Goal: Transaction & Acquisition: Subscribe to service/newsletter

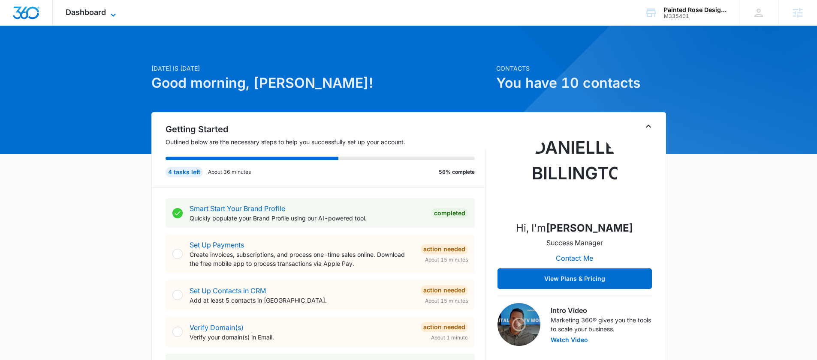
click at [73, 14] on span "Dashboard" at bounding box center [86, 12] width 40 height 9
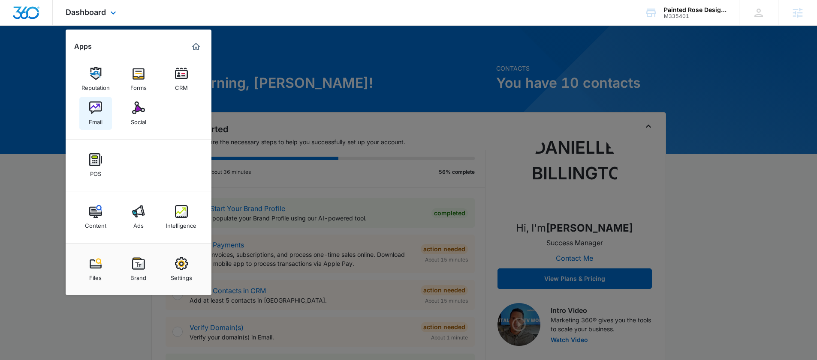
click at [96, 109] on img at bounding box center [95, 108] width 13 height 13
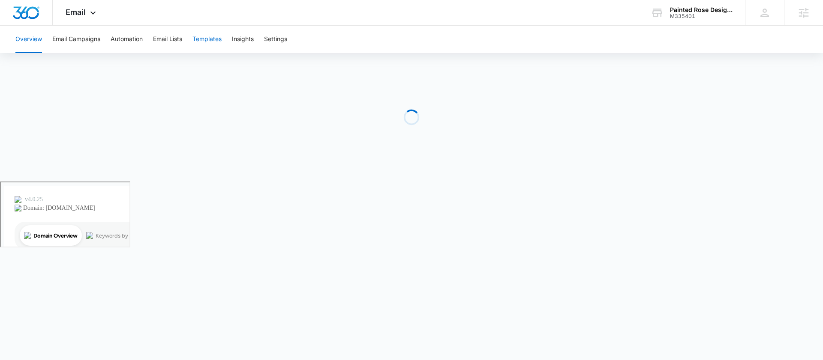
click at [205, 34] on button "Templates" at bounding box center [206, 39] width 29 height 27
click at [90, 39] on button "Email Campaigns" at bounding box center [76, 39] width 48 height 27
click at [202, 38] on button "Templates" at bounding box center [206, 39] width 29 height 27
click at [30, 41] on button "Overview" at bounding box center [28, 39] width 27 height 27
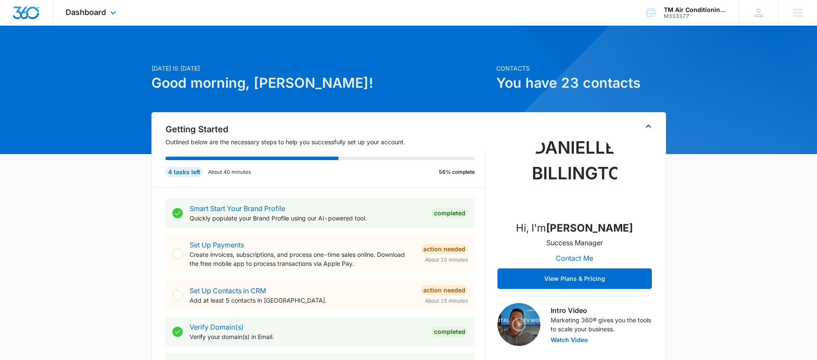
click at [72, 6] on div "Dashboard Apps Reputation Websites Forms CRM Email Social POS Content Ads Intel…" at bounding box center [92, 12] width 78 height 25
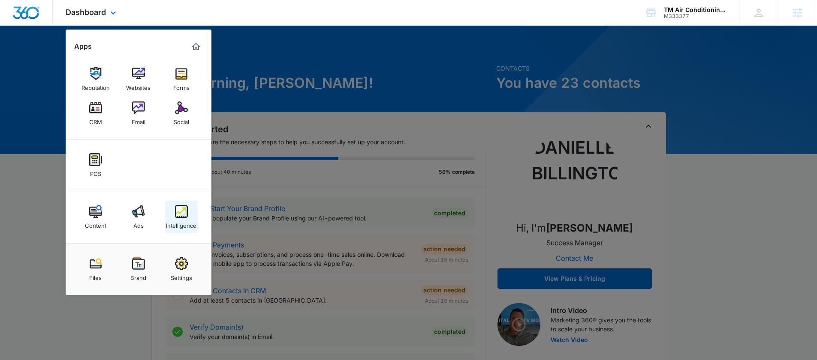
click at [181, 216] on img at bounding box center [181, 211] width 13 height 13
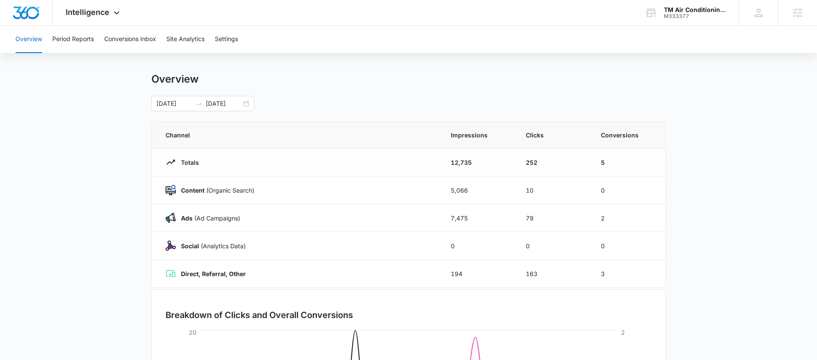
scroll to position [9, 0]
click at [245, 105] on div "09/06/2025 10/06/2025" at bounding box center [202, 102] width 103 height 15
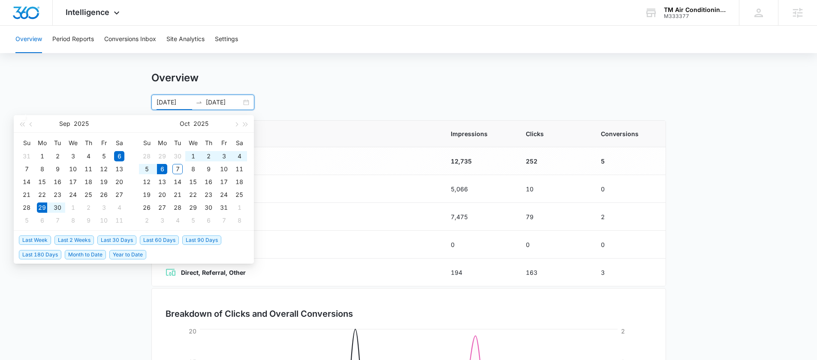
click at [42, 241] on span "Last Week" at bounding box center [35, 240] width 32 height 9
type input "[DATE]"
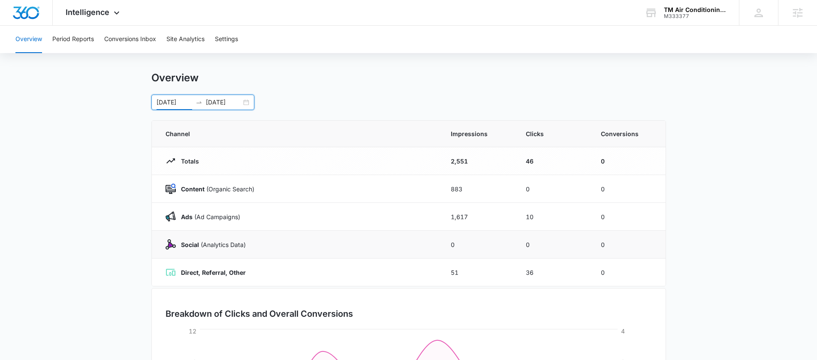
scroll to position [10, 0]
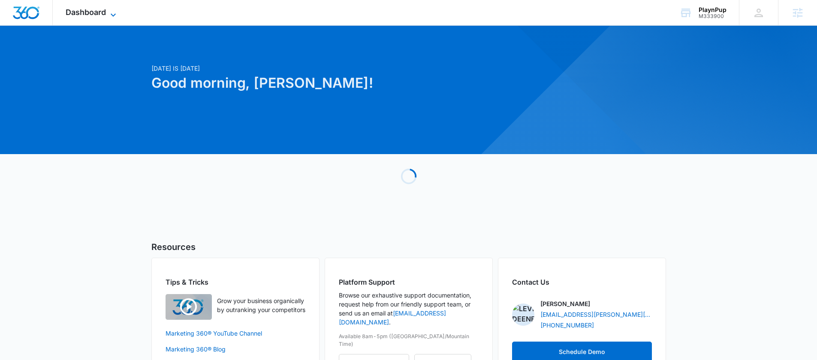
click at [98, 8] on span "Dashboard" at bounding box center [86, 12] width 40 height 9
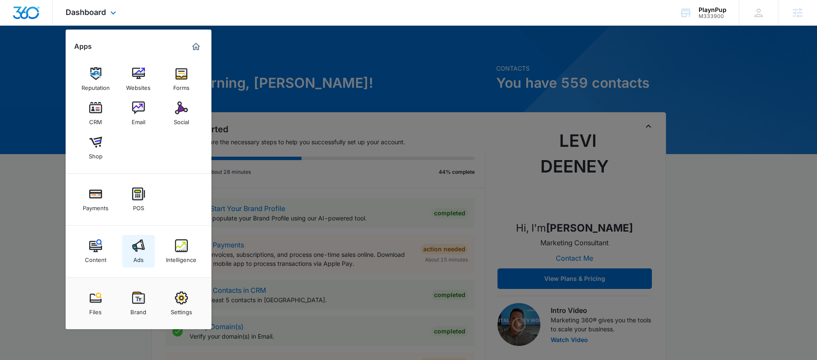
click at [133, 254] on div "Ads" at bounding box center [138, 257] width 10 height 11
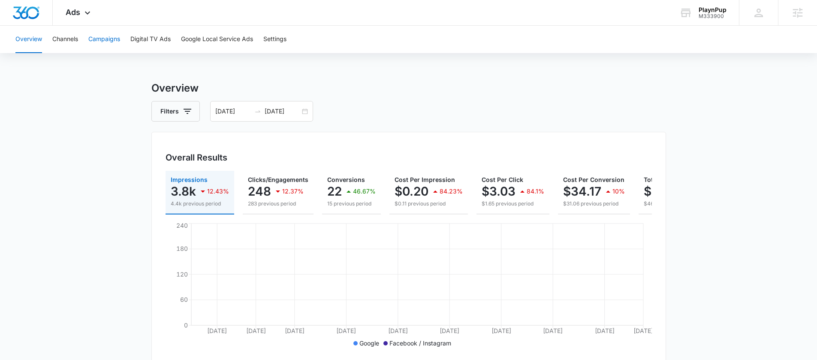
click at [99, 32] on button "Campaigns" at bounding box center [104, 39] width 32 height 27
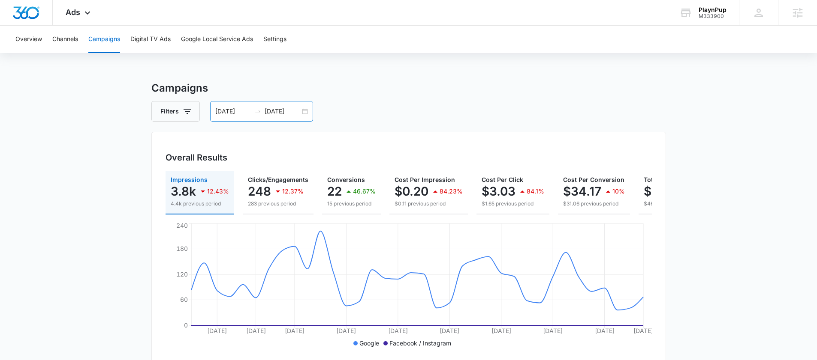
click at [306, 111] on div "09/01/2025 10/06/2025" at bounding box center [261, 111] width 103 height 21
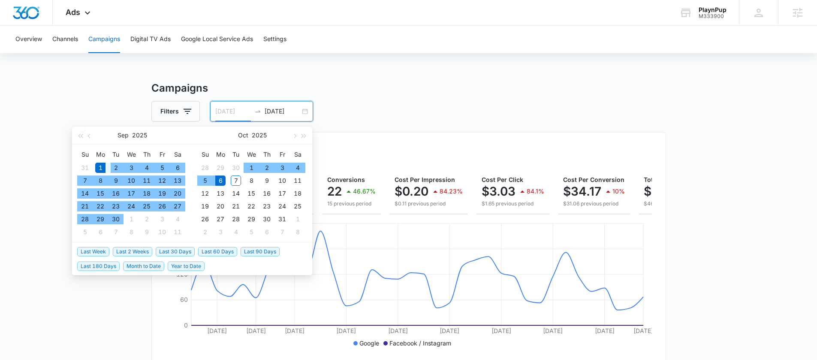
type input "09/01/2025"
click at [100, 166] on div "1" at bounding box center [100, 168] width 10 height 10
type input "10/07/2025"
click at [239, 177] on div "7" at bounding box center [236, 181] width 10 height 10
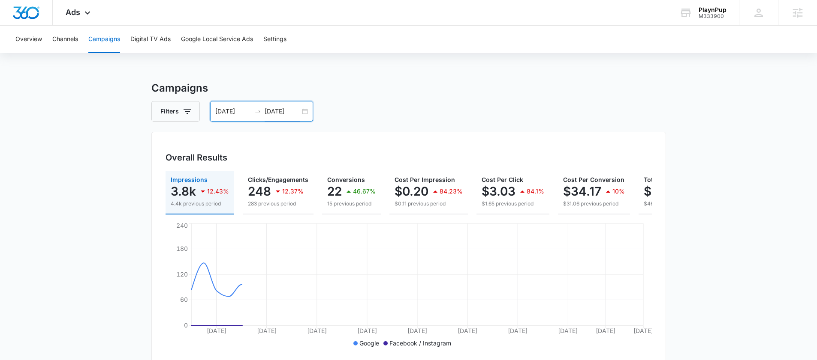
click at [406, 115] on div "Filters 09/01/2025 10/07/2025" at bounding box center [408, 111] width 514 height 21
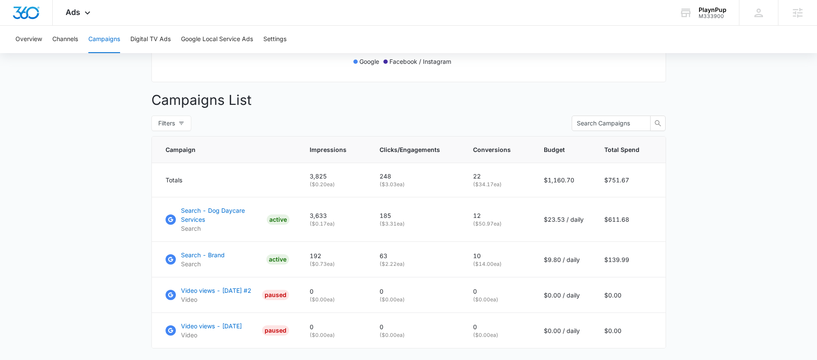
scroll to position [262, 0]
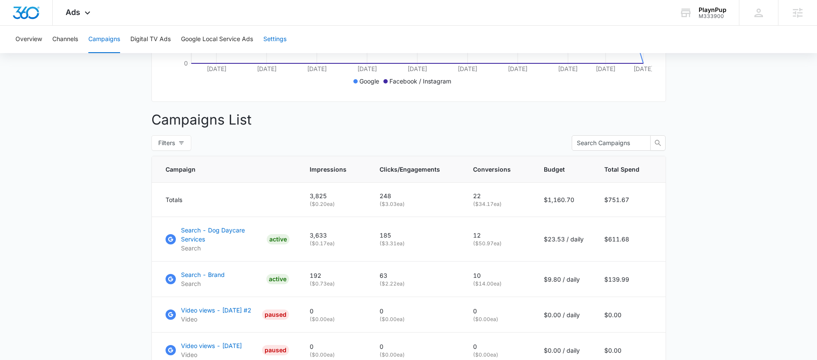
click at [282, 30] on button "Settings" at bounding box center [274, 39] width 23 height 27
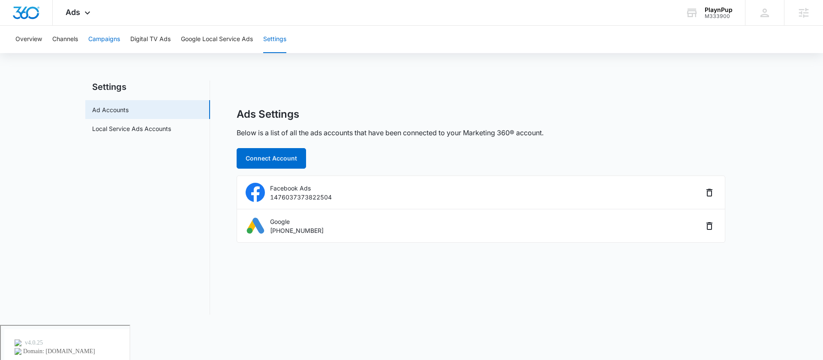
click at [97, 33] on button "Campaigns" at bounding box center [104, 39] width 32 height 27
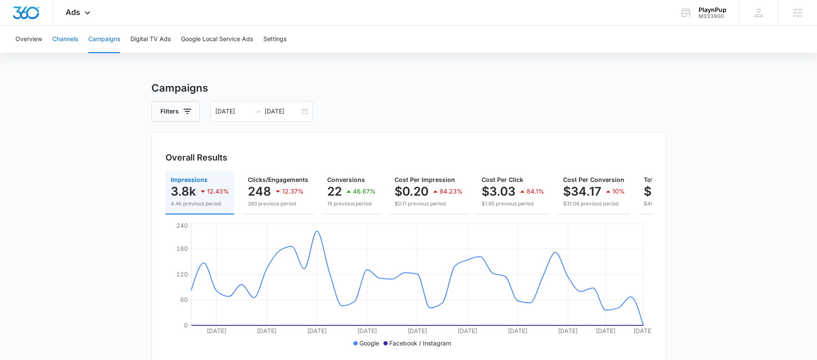
click at [66, 41] on button "Channels" at bounding box center [65, 39] width 26 height 27
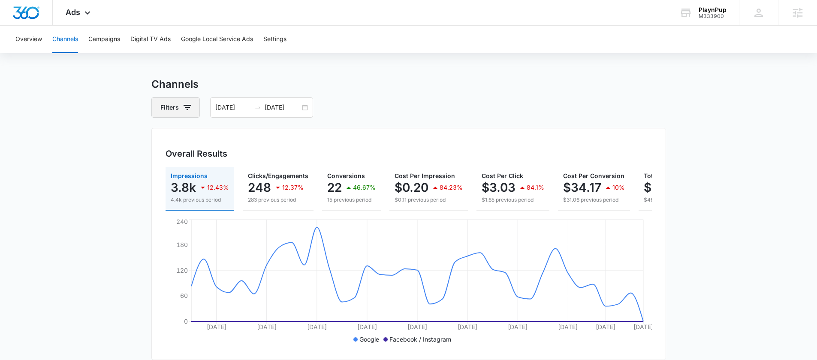
click at [182, 102] on icon "button" at bounding box center [187, 107] width 10 height 10
click at [254, 136] on icon "Show Channel filters" at bounding box center [254, 139] width 10 height 10
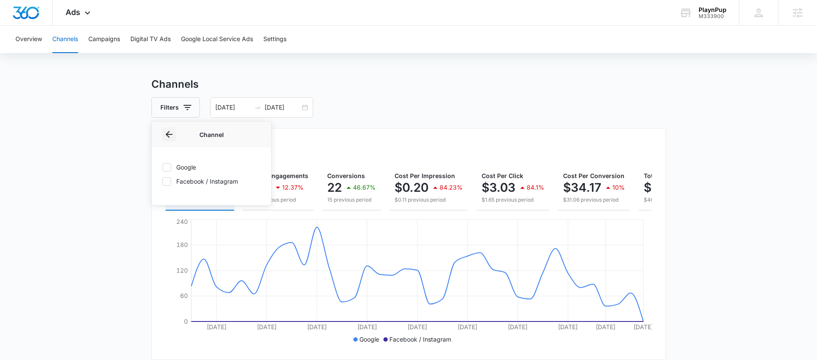
click at [169, 135] on icon "Back" at bounding box center [168, 134] width 7 height 7
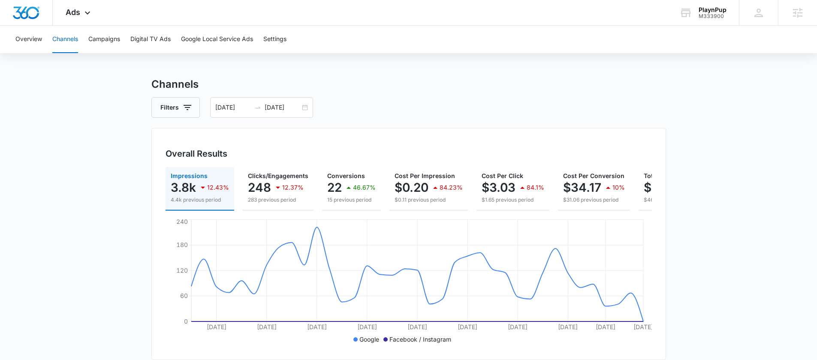
click at [333, 141] on div "Overall Results Impressions 3.8k 12.43% 4.4k previous period Clicks/Engagements…" at bounding box center [408, 244] width 514 height 232
click at [182, 105] on icon "button" at bounding box center [187, 107] width 10 height 10
click at [193, 144] on div "Channel" at bounding box center [211, 139] width 99 height 14
click at [249, 136] on icon "Show Channel filters" at bounding box center [254, 139] width 10 height 10
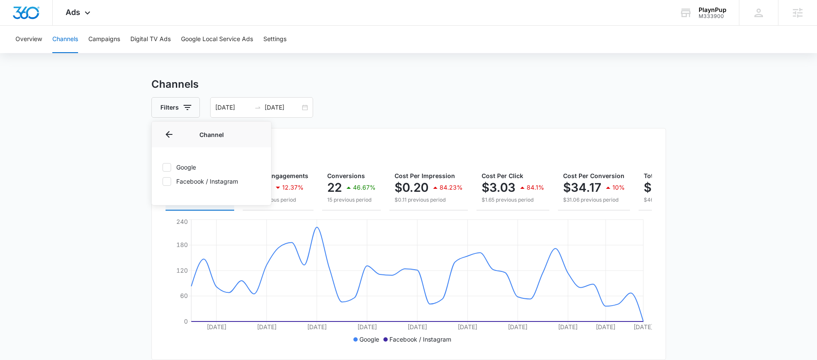
click at [166, 168] on icon at bounding box center [166, 167] width 5 height 4
click at [162, 168] on input "Google" at bounding box center [162, 167] width 0 height 0
checkbox input "true"
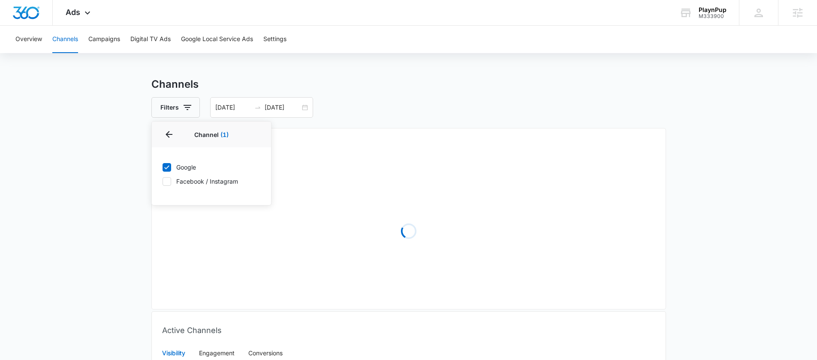
click at [166, 178] on icon at bounding box center [167, 182] width 8 height 8
click at [162, 181] on input "Facebook / Instagram" at bounding box center [162, 181] width 0 height 0
checkbox input "true"
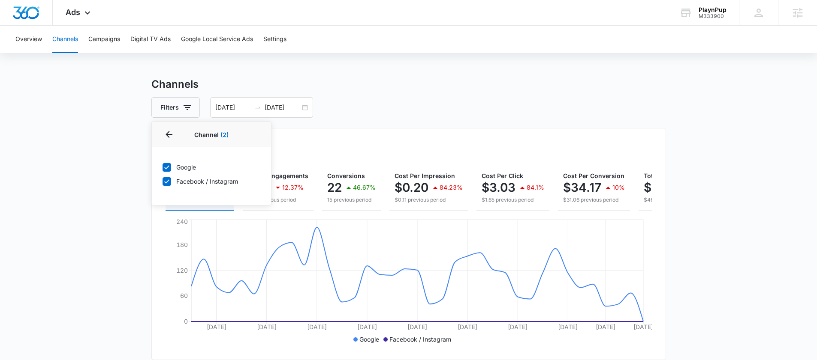
click at [114, 192] on main "Channels Filters Channel 2 Channel (2) Google Facebook / Instagram Type Clear A…" at bounding box center [408, 308] width 817 height 463
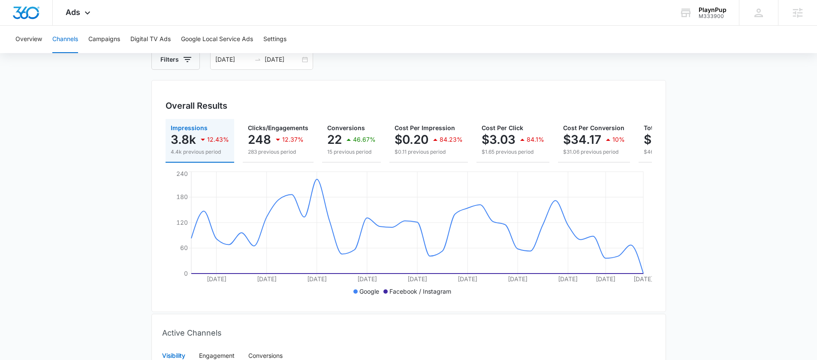
scroll to position [0, 0]
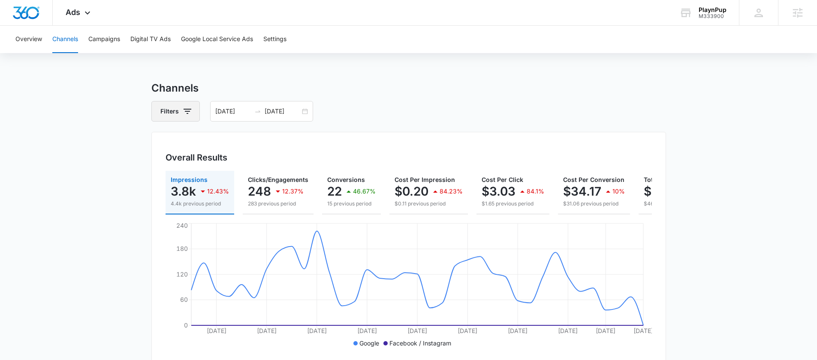
click at [193, 112] on button "Filters" at bounding box center [175, 111] width 48 height 21
click at [200, 143] on icon "Clear" at bounding box center [200, 143] width 6 height 6
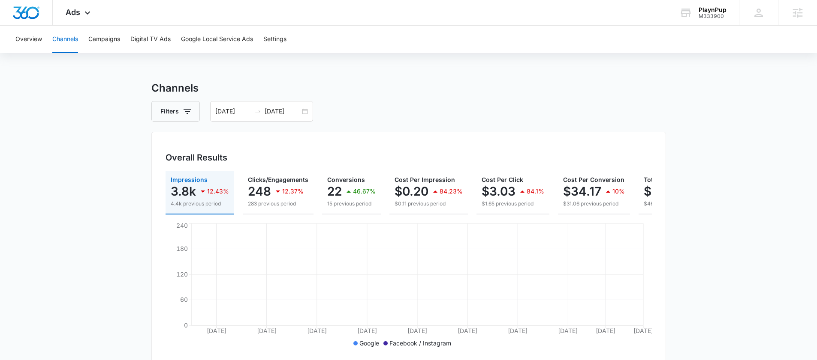
click at [98, 162] on main "Channels Filters 09/01/2025 10/07/2025 Overall Results Impressions 3.8k 12.43% …" at bounding box center [408, 312] width 817 height 463
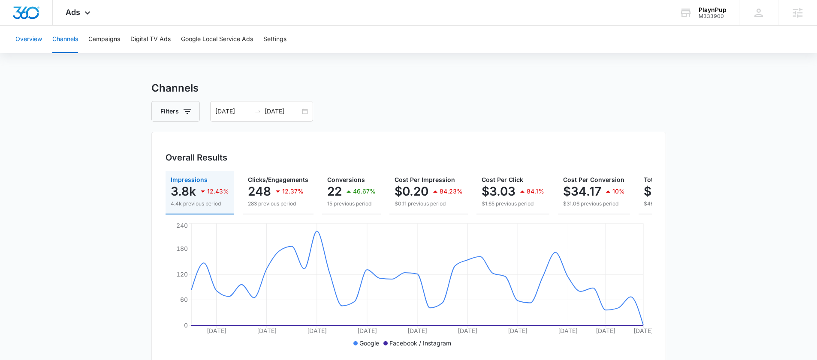
click at [38, 39] on button "Overview" at bounding box center [28, 39] width 27 height 27
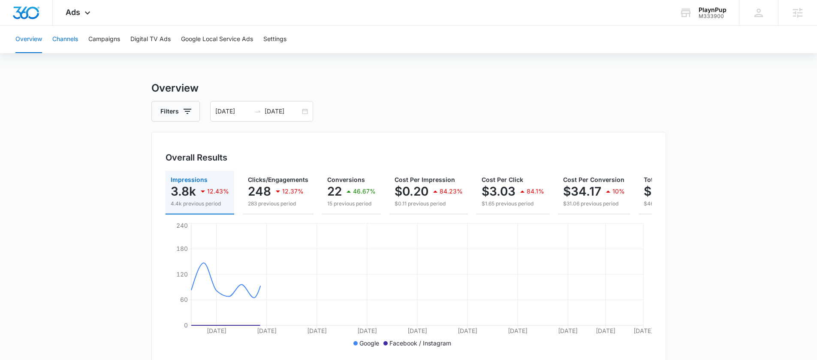
click at [64, 41] on button "Channels" at bounding box center [65, 39] width 26 height 27
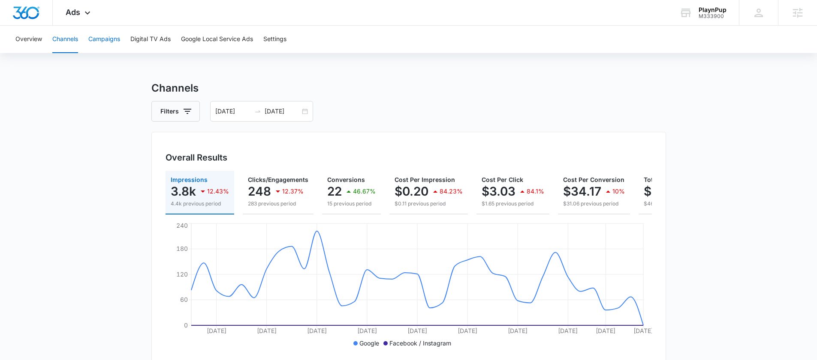
click at [108, 36] on button "Campaigns" at bounding box center [104, 39] width 32 height 27
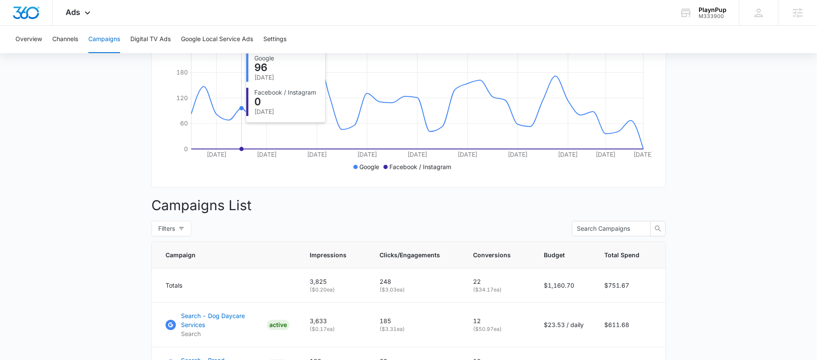
scroll to position [111, 0]
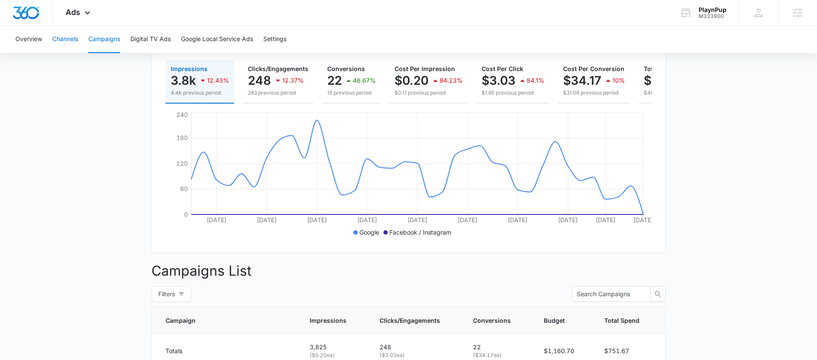
click at [69, 40] on button "Channels" at bounding box center [65, 39] width 26 height 27
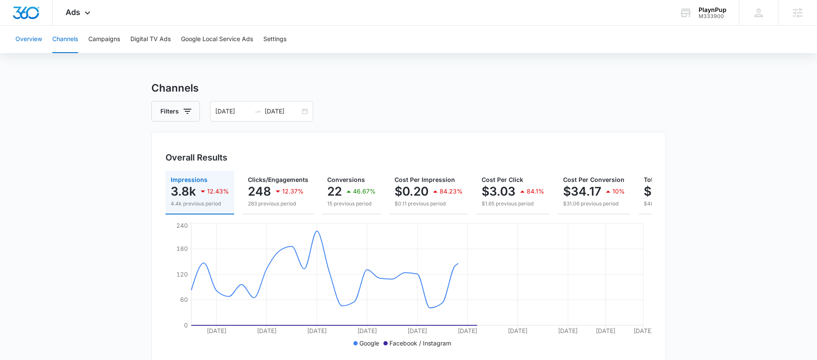
click at [27, 38] on button "Overview" at bounding box center [28, 39] width 27 height 27
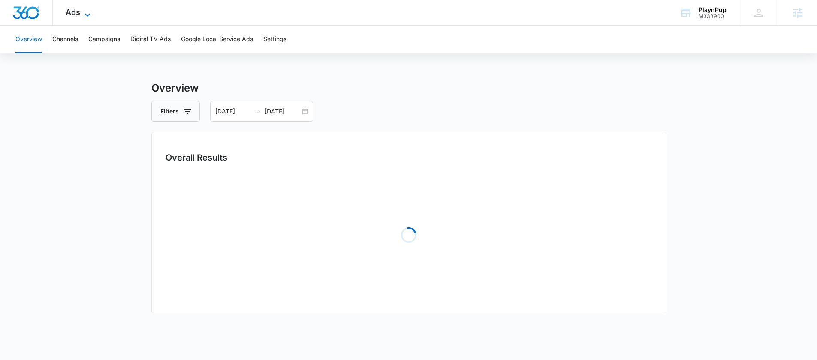
click at [75, 15] on span "Ads" at bounding box center [73, 12] width 15 height 9
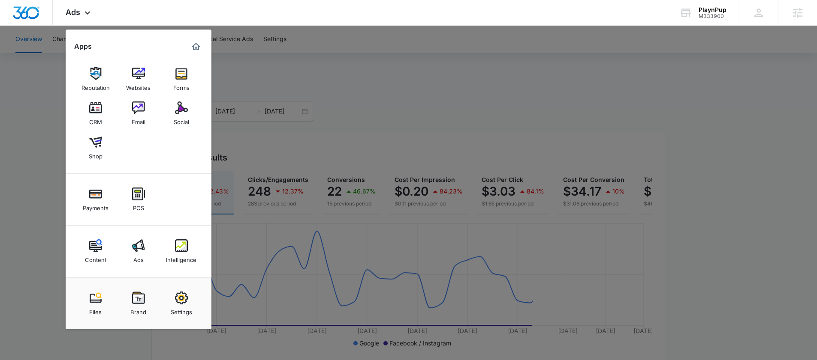
click at [41, 190] on div at bounding box center [408, 180] width 817 height 360
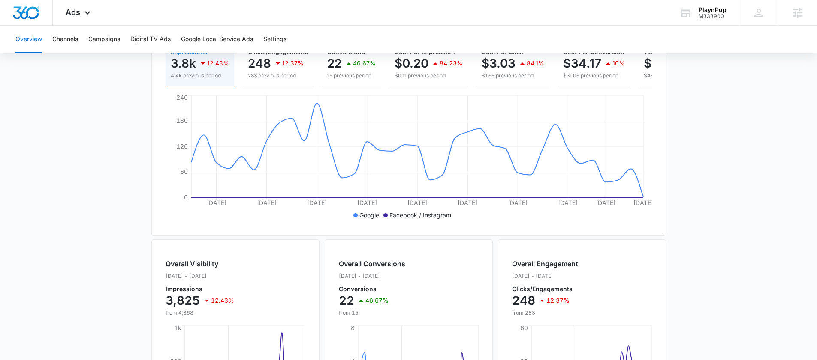
scroll to position [126, 0]
click at [334, 75] on p "15 previous period" at bounding box center [351, 78] width 48 height 8
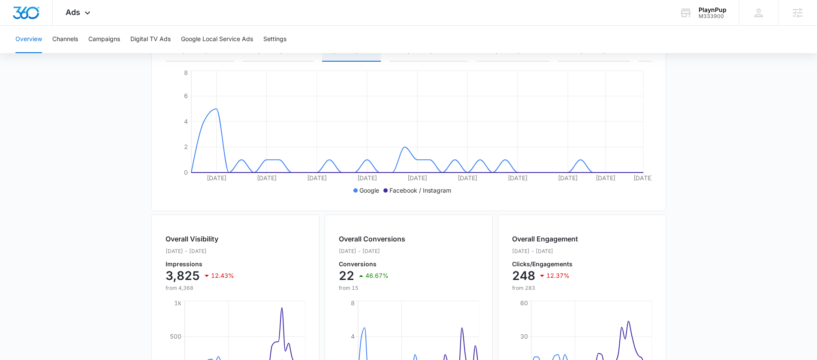
scroll to position [158, 0]
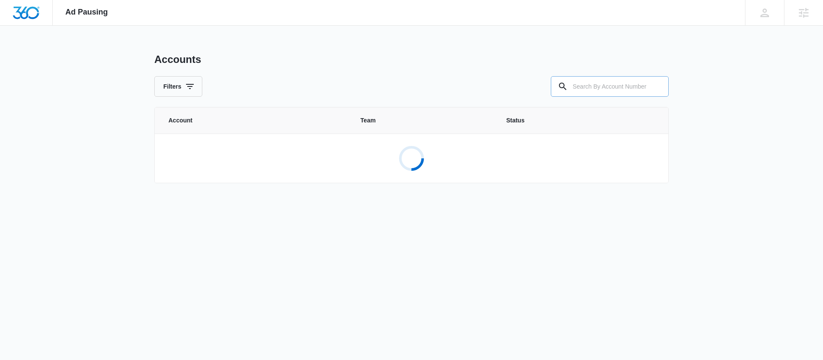
click at [606, 90] on input "text" at bounding box center [610, 86] width 118 height 21
paste input "M333900"
type input "M333900"
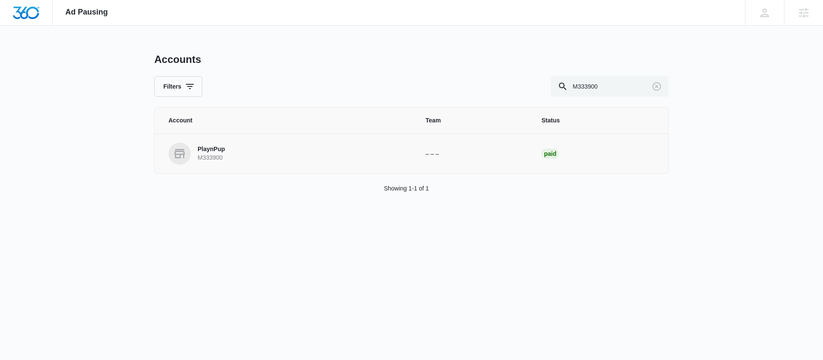
click at [214, 149] on p "PlaynPup" at bounding box center [211, 149] width 27 height 9
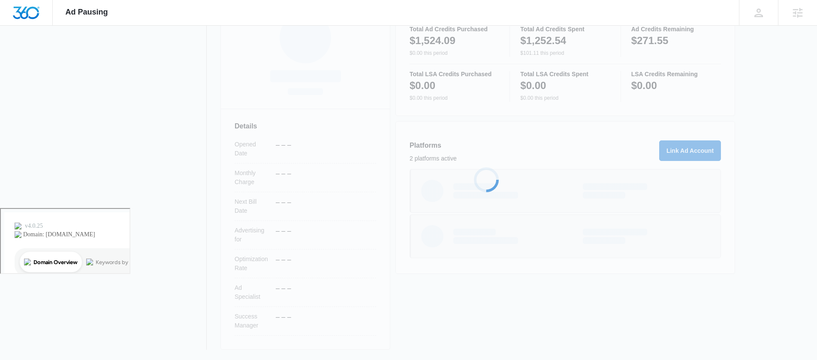
scroll to position [156, 0]
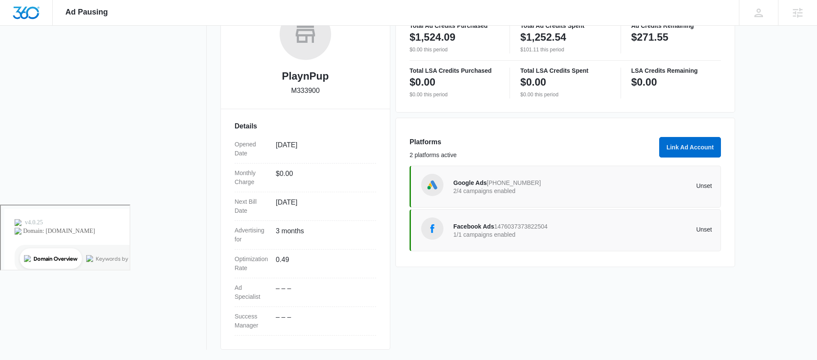
click at [491, 227] on span "Facebook Ads" at bounding box center [473, 226] width 41 height 7
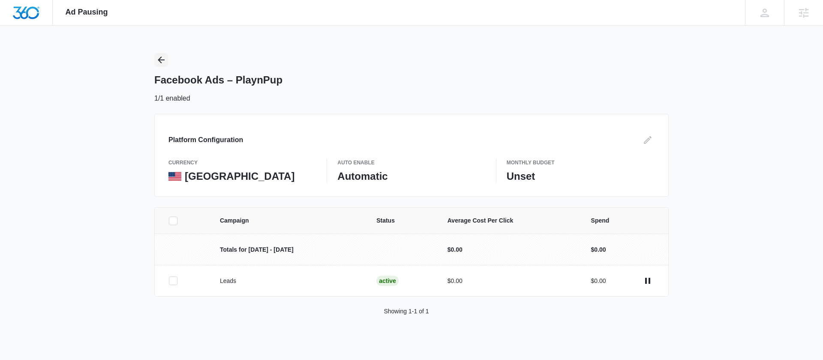
click at [165, 64] on icon "Back" at bounding box center [161, 60] width 10 height 10
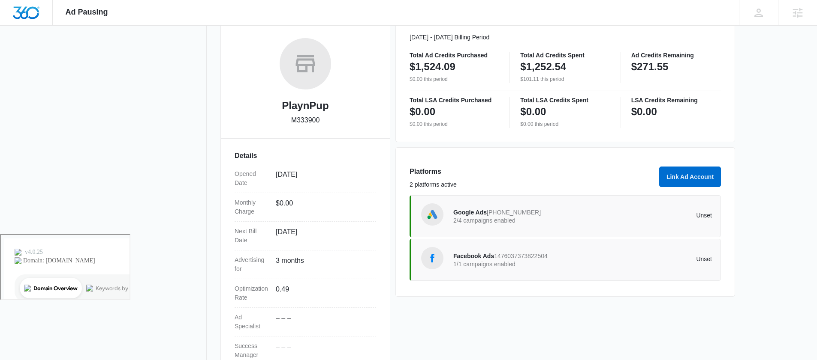
scroll to position [121, 0]
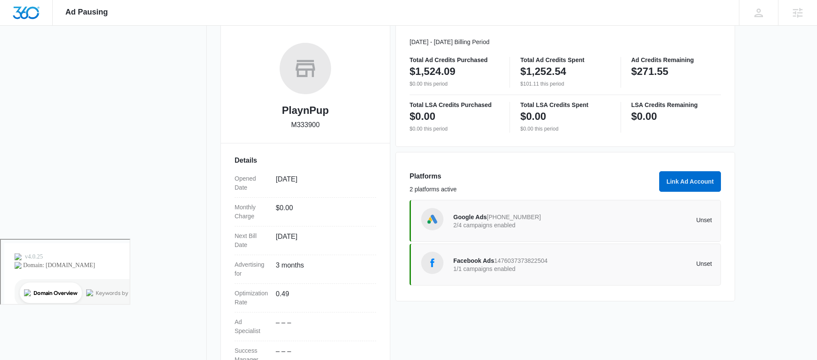
click at [459, 259] on span "Facebook Ads" at bounding box center [473, 261] width 41 height 7
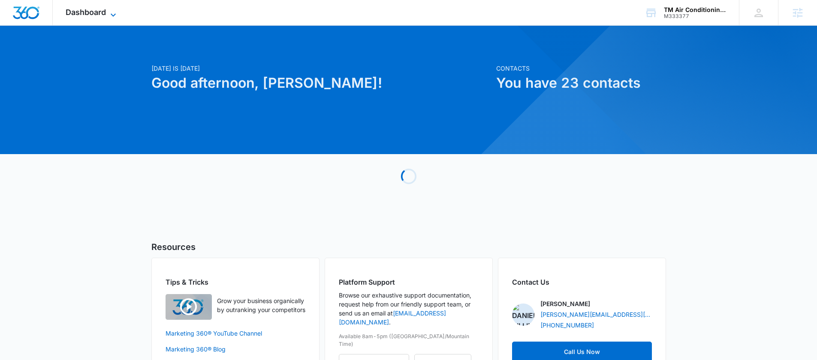
click at [101, 10] on span "Dashboard" at bounding box center [86, 12] width 40 height 9
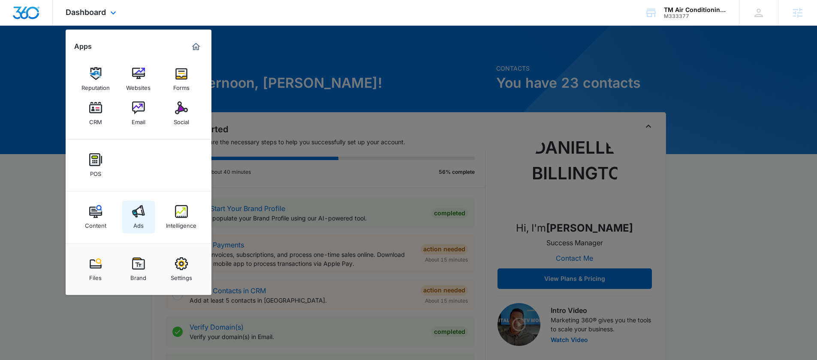
click at [147, 219] on link "Ads" at bounding box center [138, 217] width 33 height 33
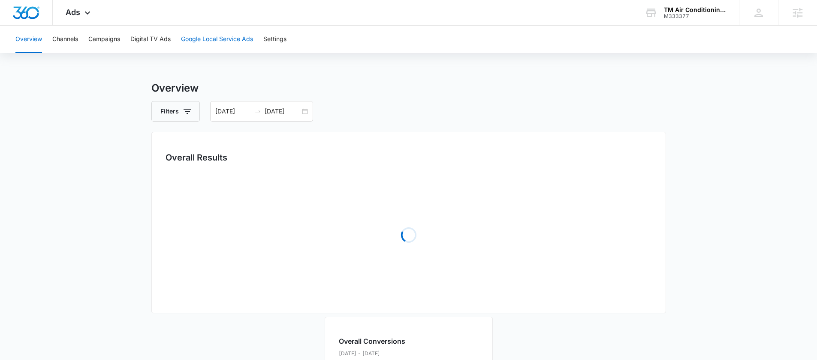
click at [200, 41] on button "Google Local Service Ads" at bounding box center [217, 39] width 72 height 27
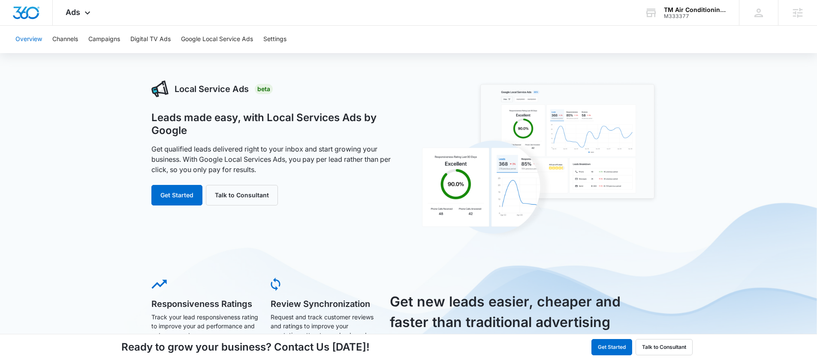
click at [35, 42] on button "Overview" at bounding box center [28, 39] width 27 height 27
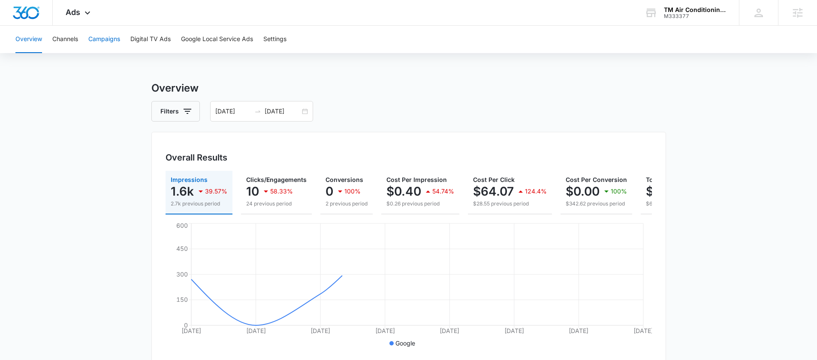
click at [102, 40] on button "Campaigns" at bounding box center [104, 39] width 32 height 27
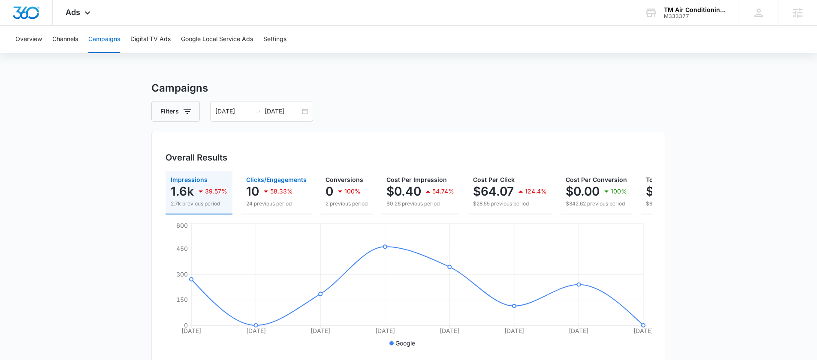
click at [272, 206] on p "24 previous period" at bounding box center [276, 204] width 60 height 8
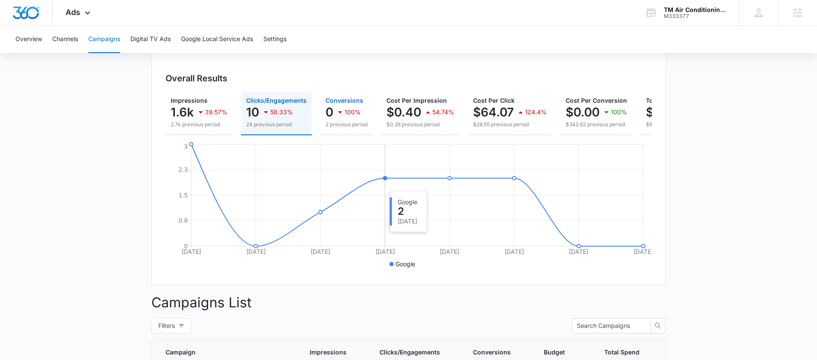
scroll to position [92, 0]
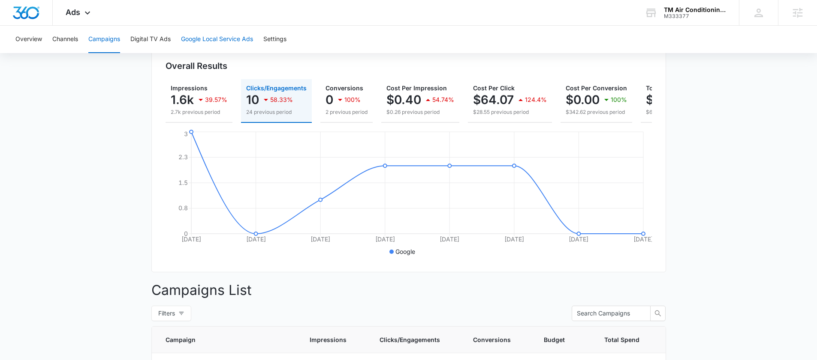
click at [205, 36] on button "Google Local Service Ads" at bounding box center [217, 39] width 72 height 27
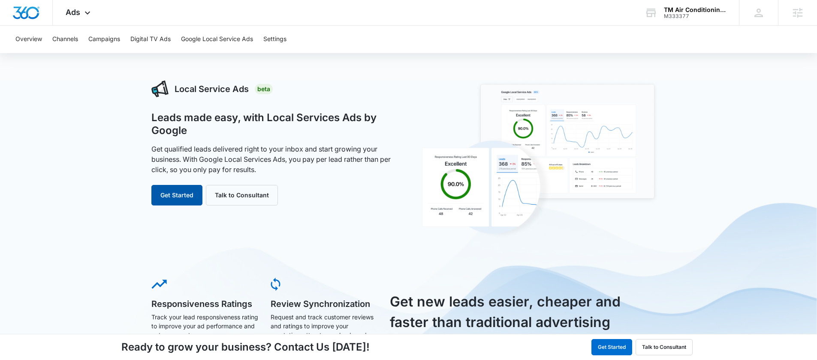
click at [187, 192] on button "Get Started" at bounding box center [176, 195] width 51 height 21
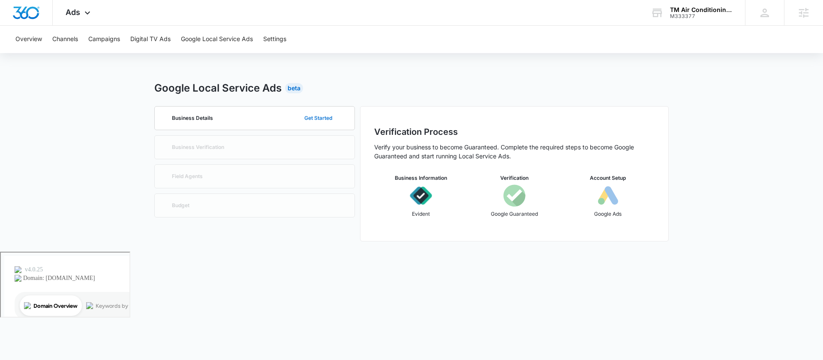
click at [320, 119] on button "Get Started" at bounding box center [318, 118] width 45 height 21
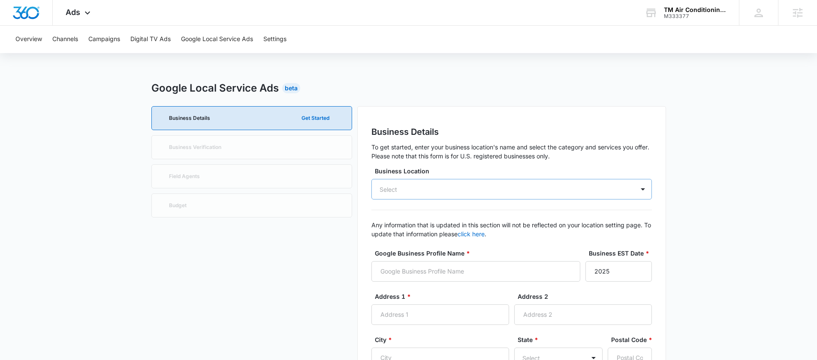
click at [445, 189] on div "Select" at bounding box center [511, 189] width 280 height 21
click at [427, 224] on p "TM Air Conditioning & Heating" at bounding box center [510, 220] width 258 height 10
type input "TM Air Conditioning & Heating"
type input "13929 Cambourne Dr."
type input "B"
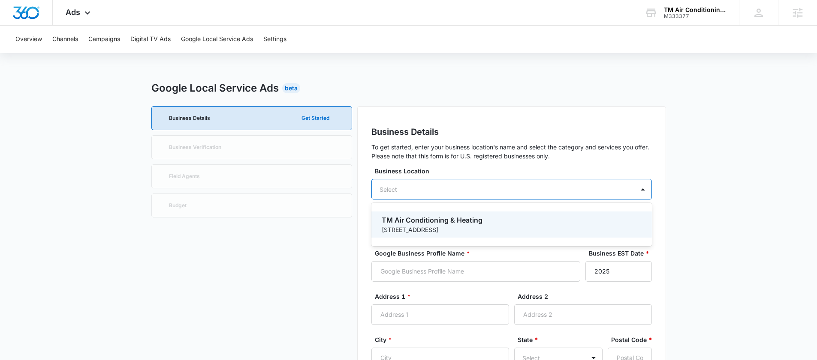
type input "Pflugerville"
type input "78660"
type input "5123356801"
type input "https://www.tmairservices.com/"
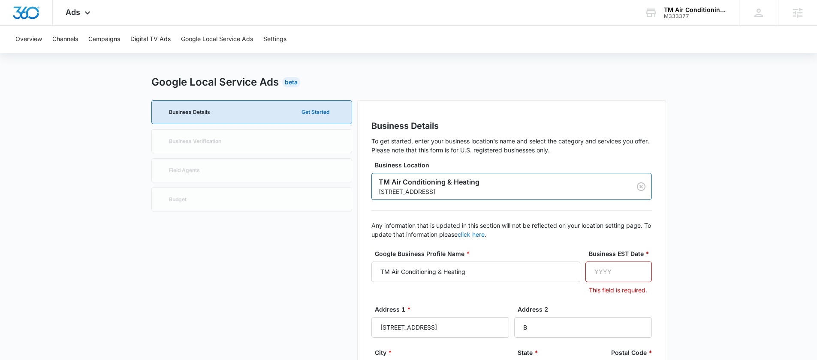
scroll to position [12, 0]
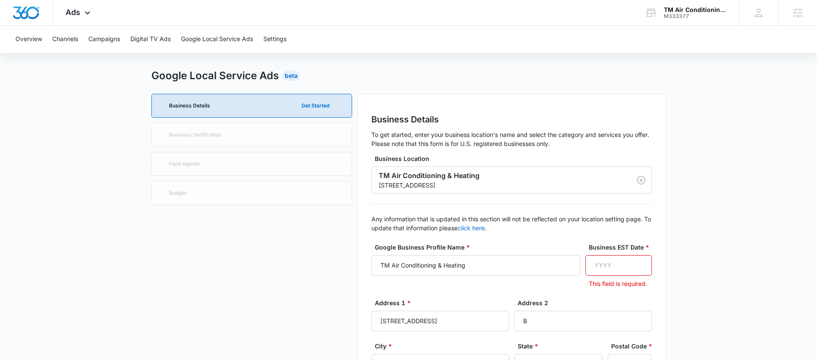
click at [620, 265] on input "Business EST Date *" at bounding box center [618, 265] width 66 height 21
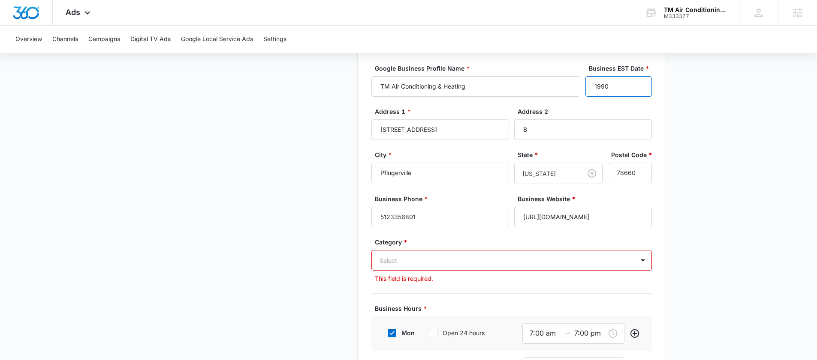
type input "1990"
click at [491, 271] on div "Category * Select This field is required." at bounding box center [511, 260] width 280 height 45
click at [490, 267] on div "Select" at bounding box center [511, 260] width 280 height 21
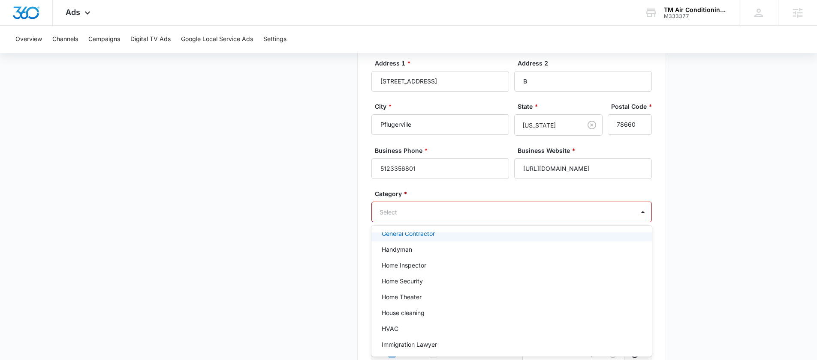
scroll to position [454, 0]
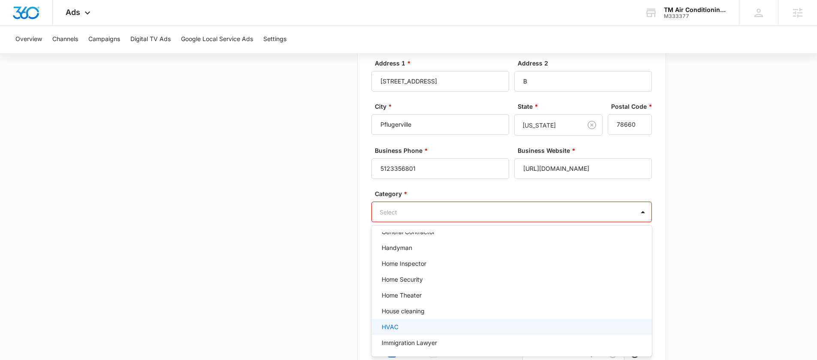
click at [425, 326] on div "HVAC" at bounding box center [510, 327] width 258 height 9
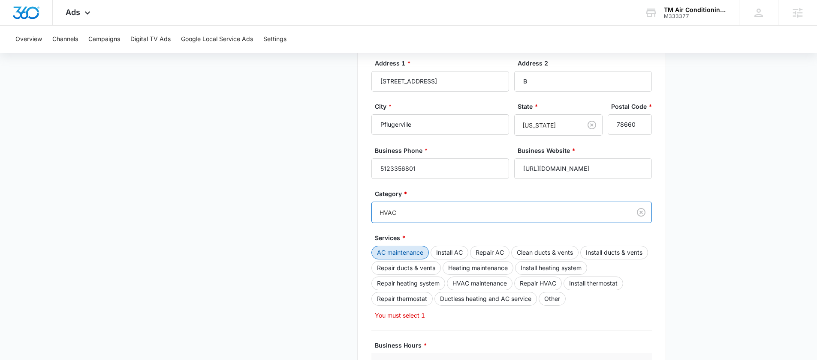
click at [410, 255] on button "AC maintenance" at bounding box center [399, 253] width 57 height 14
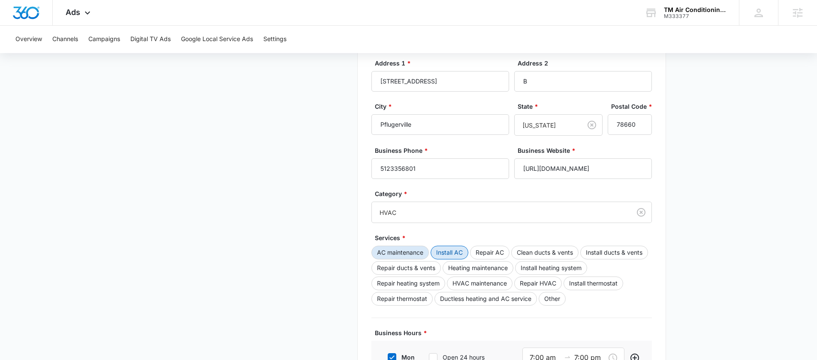
click at [446, 256] on button "Install AC" at bounding box center [449, 253] width 38 height 14
click at [499, 256] on button "Repair AC" at bounding box center [489, 253] width 39 height 14
click at [474, 264] on button "Heating maintenance" at bounding box center [477, 268] width 71 height 14
click at [539, 267] on button "Install heating system" at bounding box center [551, 268] width 72 height 14
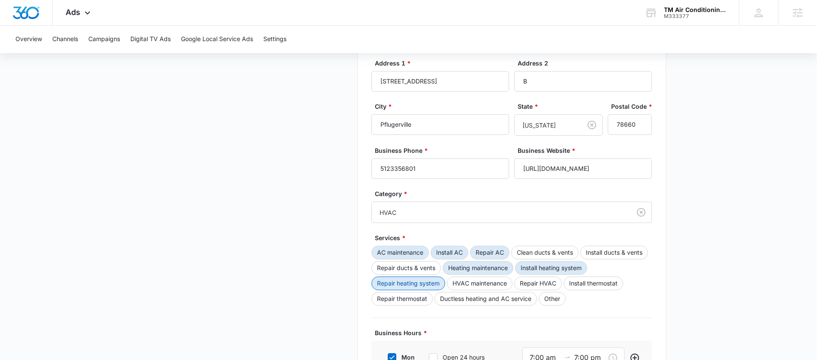
click at [431, 282] on button "Repair heating system" at bounding box center [408, 284] width 74 height 14
click at [482, 282] on button "HVAC maintenance" at bounding box center [480, 284] width 66 height 14
click at [542, 285] on button "Repair HVAC" at bounding box center [538, 284] width 48 height 14
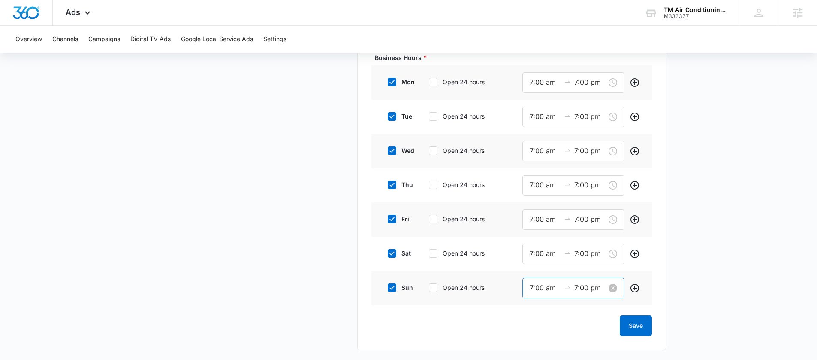
scroll to position [516, 0]
click at [621, 321] on button "Save" at bounding box center [635, 325] width 32 height 21
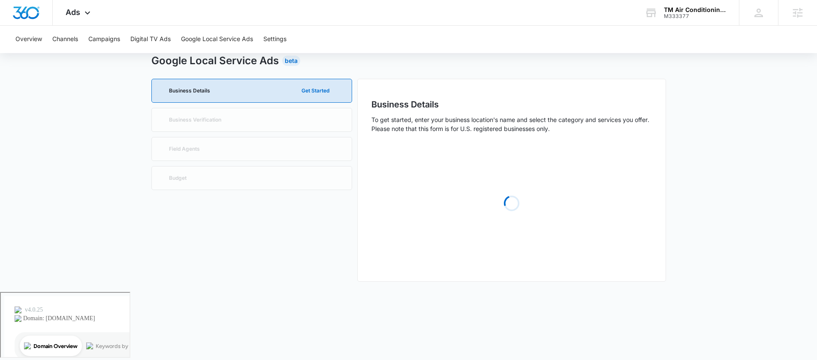
scroll to position [0, 0]
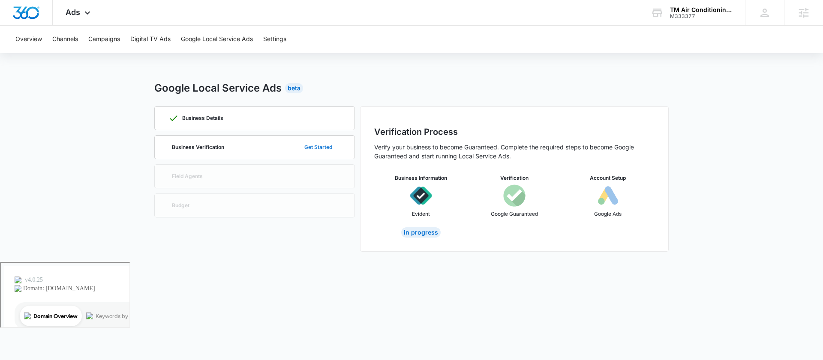
click at [329, 145] on button "Get Started" at bounding box center [318, 147] width 45 height 21
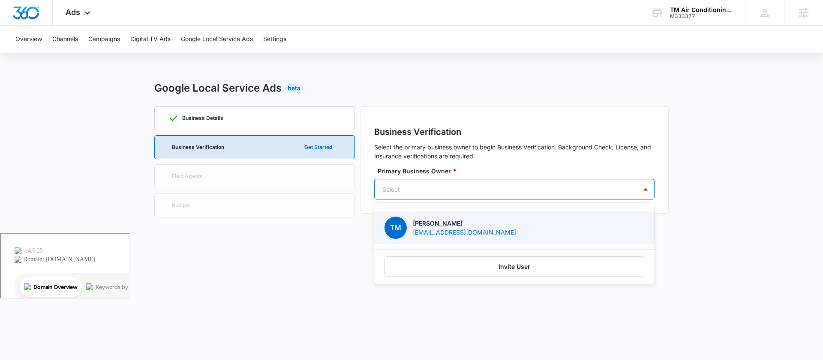
click at [438, 183] on div "Select" at bounding box center [506, 189] width 262 height 19
click at [421, 222] on p "[PERSON_NAME]" at bounding box center [464, 223] width 103 height 9
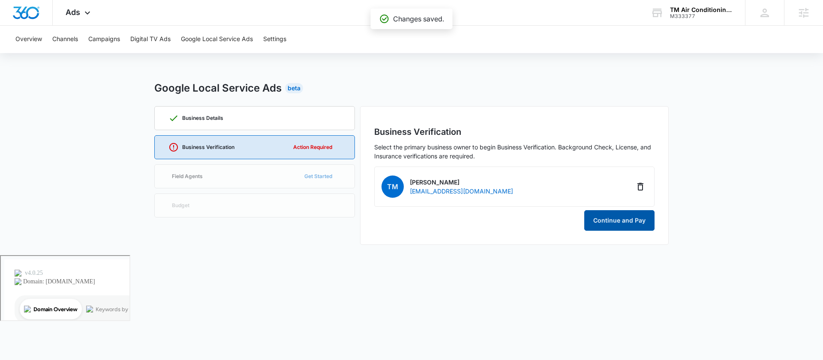
click at [602, 212] on button "Continue and Pay" at bounding box center [619, 220] width 70 height 21
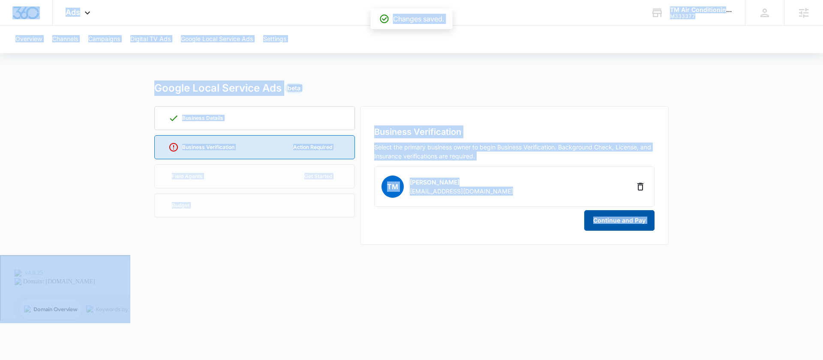
click at [615, 226] on button "Continue and Pay" at bounding box center [619, 220] width 70 height 21
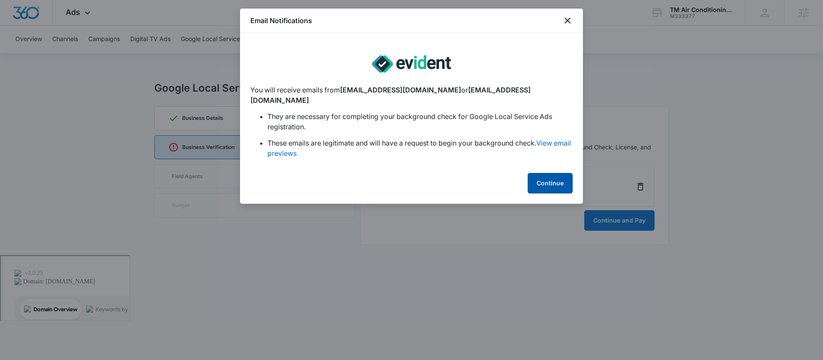
click at [537, 175] on button "Continue" at bounding box center [550, 183] width 45 height 21
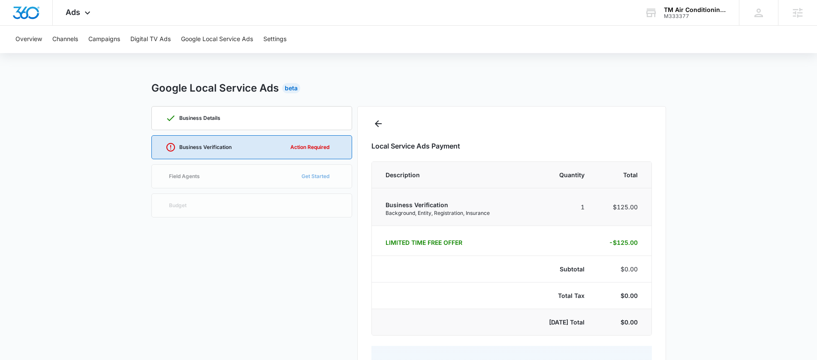
select select "pm_1ReHHiA4n8RTgNjUR1MZTt4Z"
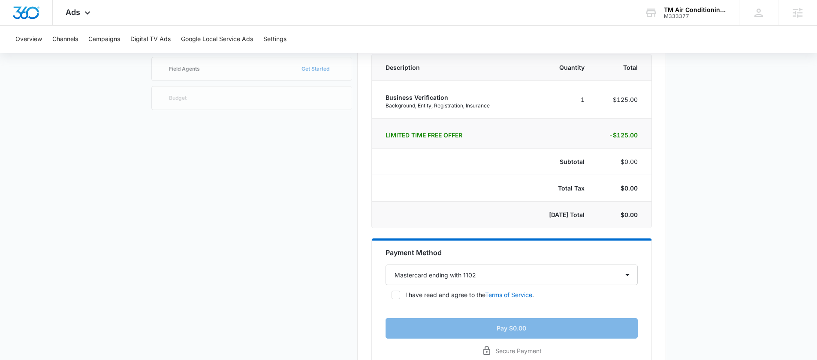
scroll to position [121, 0]
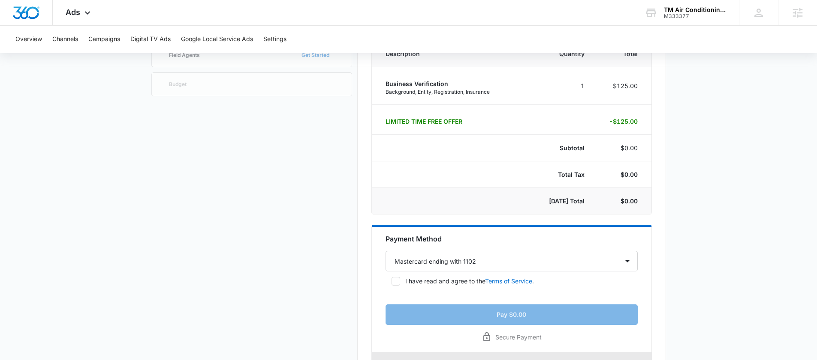
click at [399, 281] on div at bounding box center [395, 281] width 9 height 9
click at [391, 281] on input "I have read and agree to the Terms of Service ." at bounding box center [388, 282] width 6 height 6
checkbox input "true"
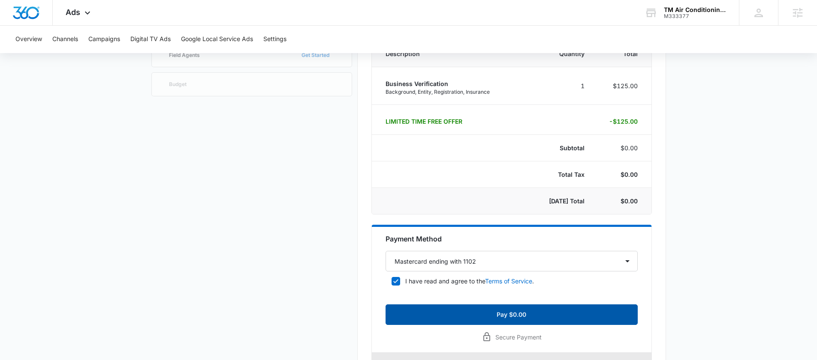
click at [522, 315] on button "Pay $0.00" at bounding box center [511, 315] width 252 height 21
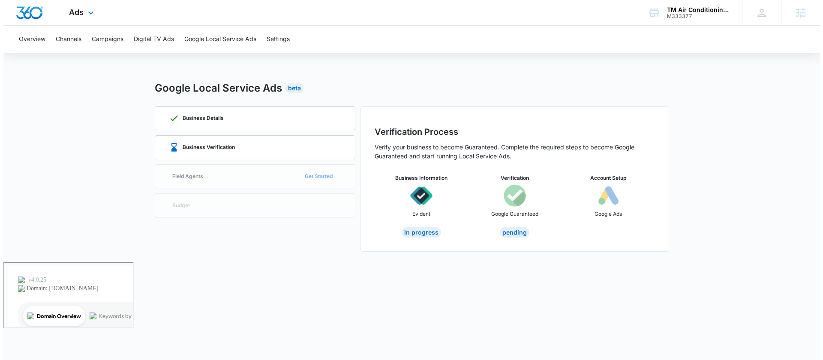
scroll to position [0, 0]
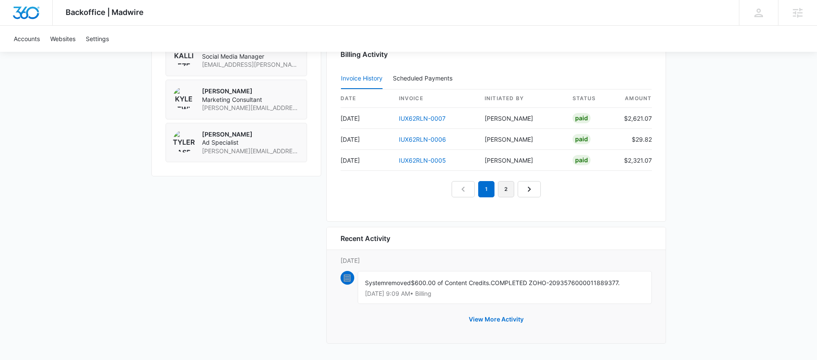
click at [501, 191] on link "2" at bounding box center [506, 189] width 16 height 16
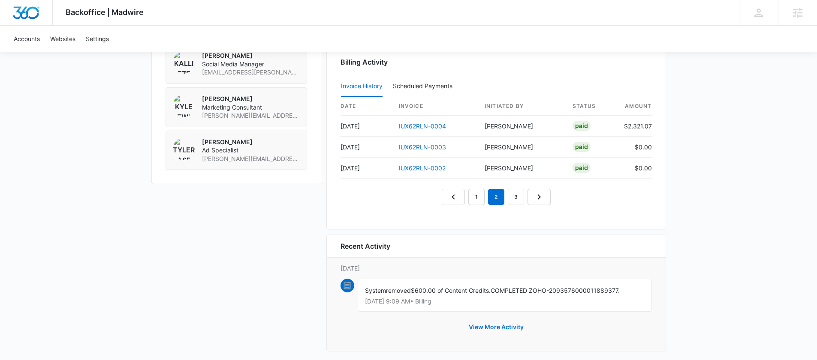
scroll to position [848, 0]
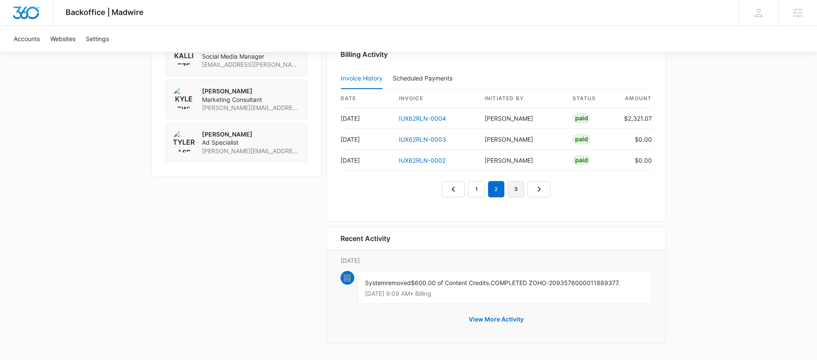
click at [510, 188] on link "3" at bounding box center [515, 189] width 16 height 16
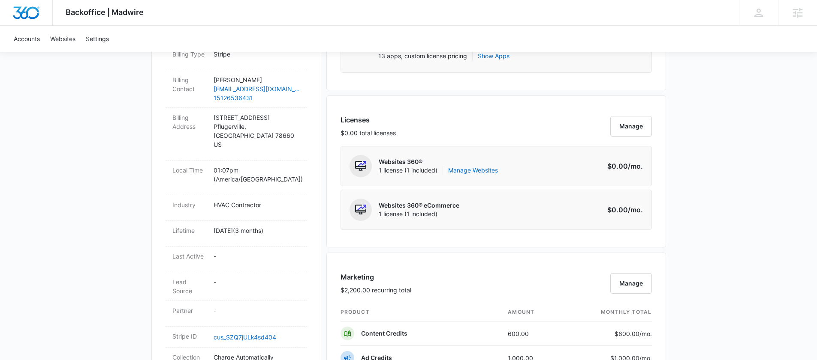
scroll to position [0, 0]
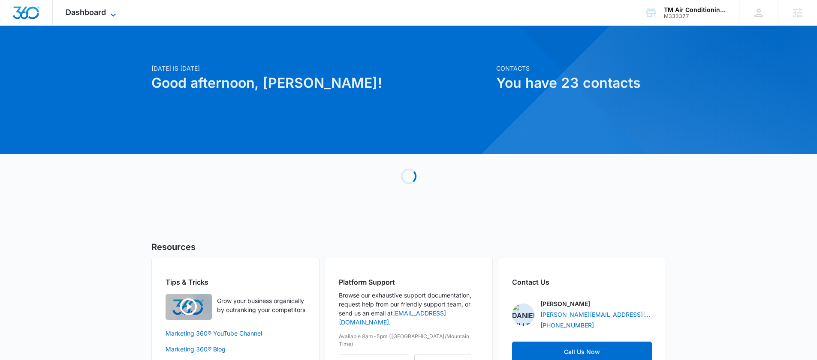
click at [90, 9] on span "Dashboard" at bounding box center [86, 12] width 40 height 9
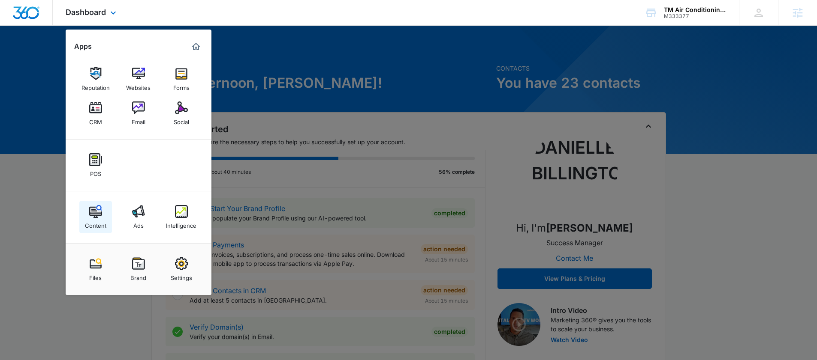
click at [94, 208] on img at bounding box center [95, 211] width 13 height 13
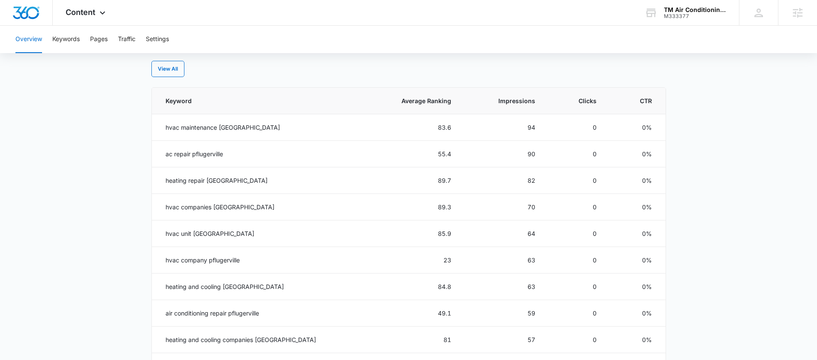
scroll to position [74, 0]
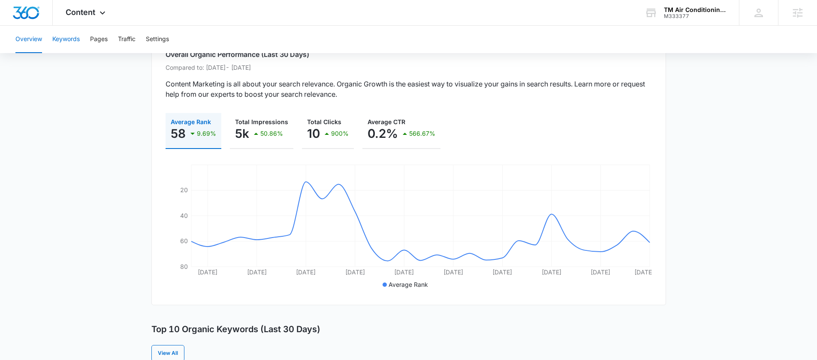
click at [72, 42] on button "Keywords" at bounding box center [65, 39] width 27 height 27
